Goal: Find specific page/section: Find specific page/section

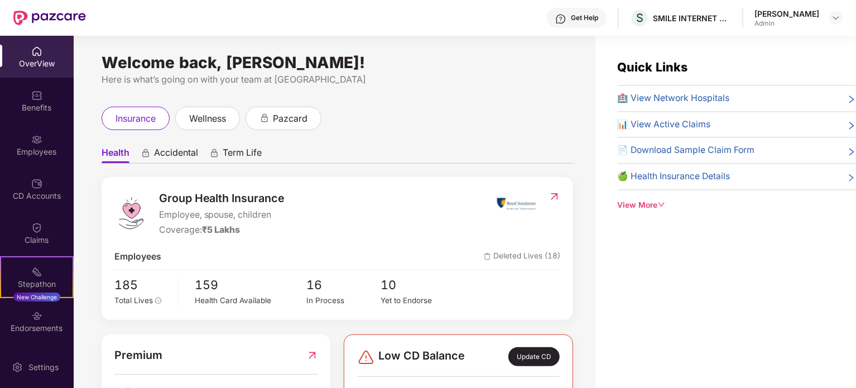
click at [43, 153] on div "Employees" at bounding box center [37, 151] width 74 height 11
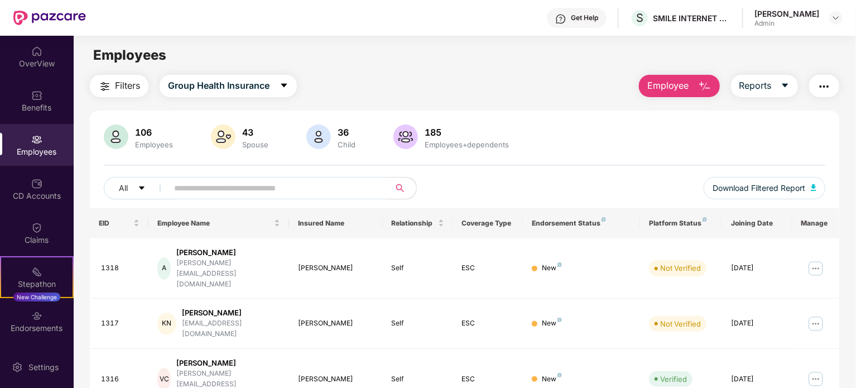
click at [677, 77] on button "Employee" at bounding box center [679, 86] width 81 height 22
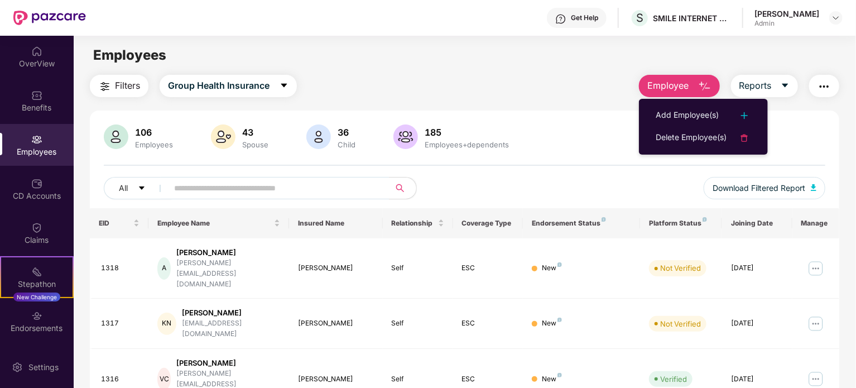
click at [630, 64] on div "Employees" at bounding box center [464, 55] width 781 height 21
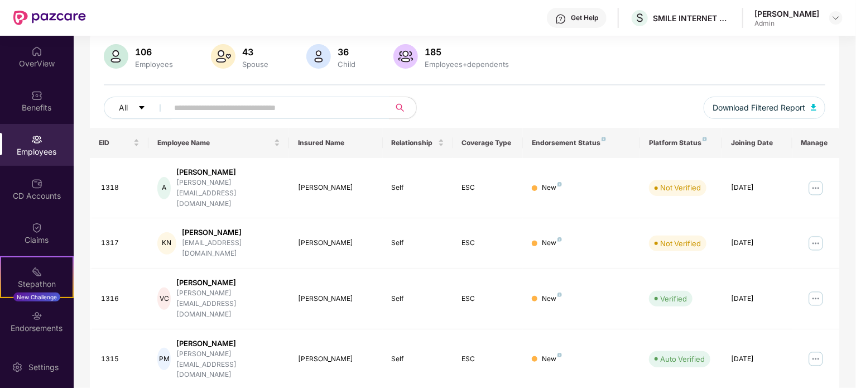
scroll to position [82, 0]
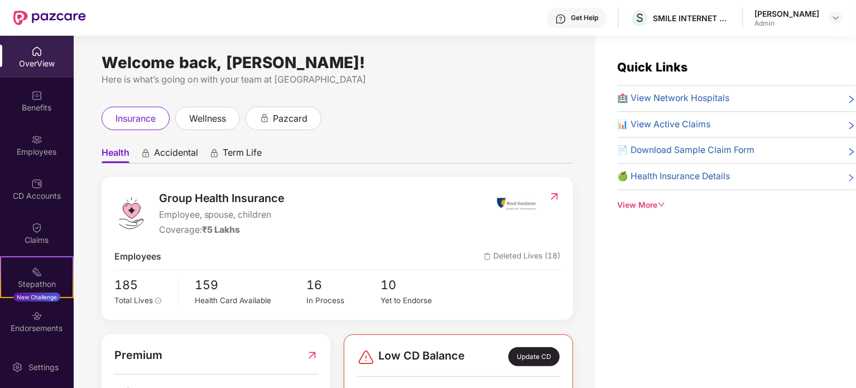
click at [42, 144] on div "Employees" at bounding box center [37, 145] width 74 height 42
